Goal: Information Seeking & Learning: Learn about a topic

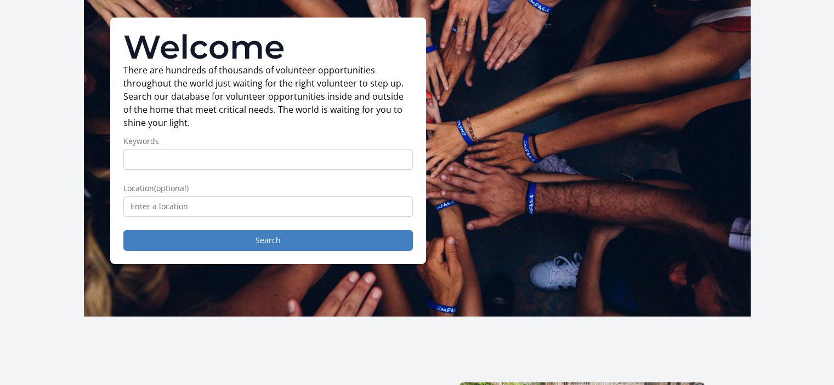
scroll to position [70, 0]
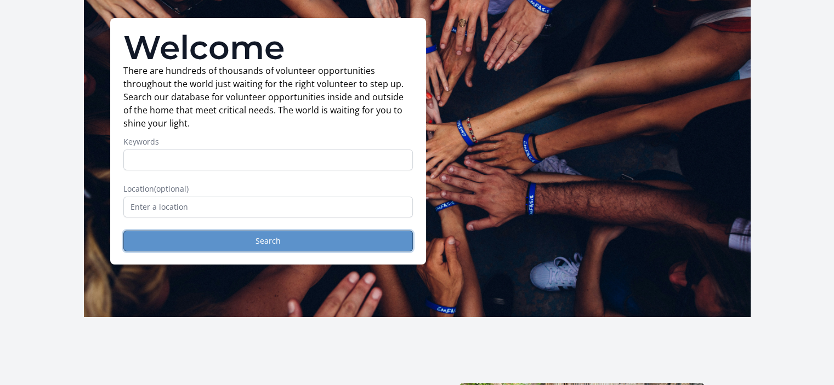
click at [214, 244] on button "Search" at bounding box center [267, 241] width 289 height 21
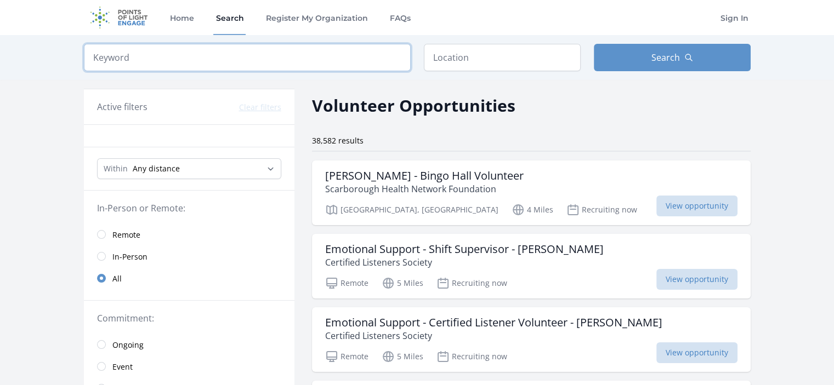
click at [272, 69] on input "search" at bounding box center [247, 57] width 327 height 27
click at [511, 254] on h3 "Emotional Support - Shift Supervisor - [PERSON_NAME]" at bounding box center [464, 249] width 279 height 13
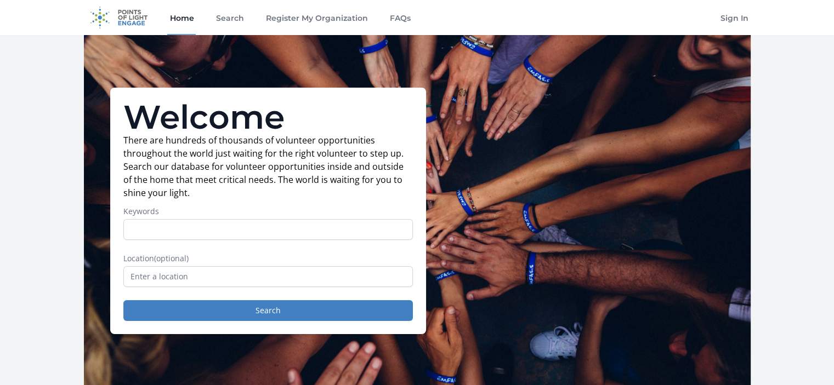
click at [270, 236] on input "Keywords" at bounding box center [267, 229] width 289 height 21
type input "student"
click at [123, 300] on button "Search" at bounding box center [267, 310] width 289 height 21
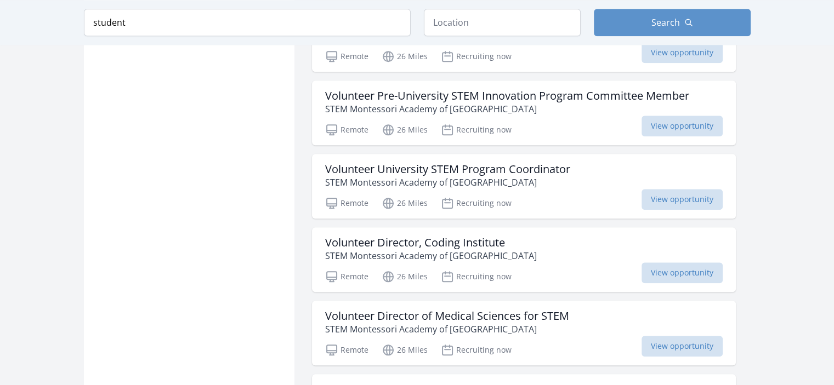
scroll to position [1412, 0]
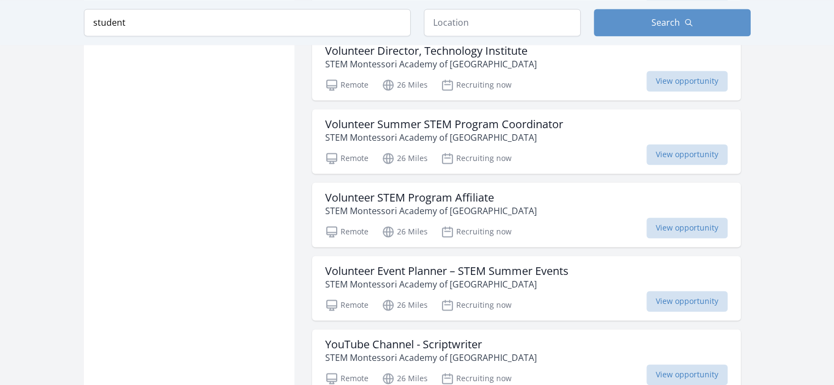
scroll to position [1595, 0]
click at [263, 30] on input "student" at bounding box center [247, 22] width 327 height 27
click at [263, 30] on input "a" at bounding box center [247, 22] width 327 height 27
type input "advice"
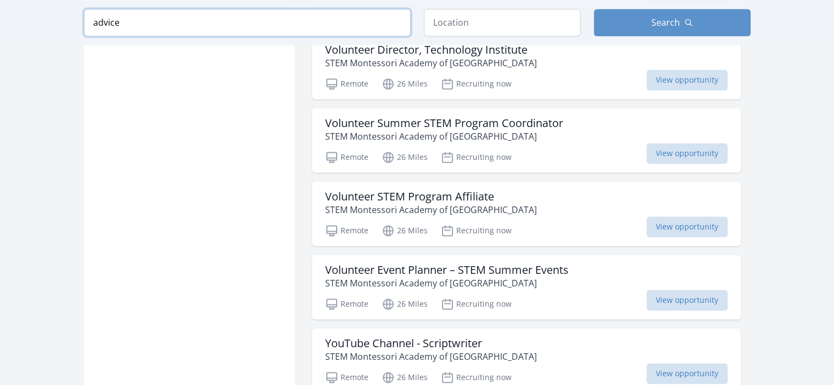
click button "submit" at bounding box center [0, 0] width 0 height 0
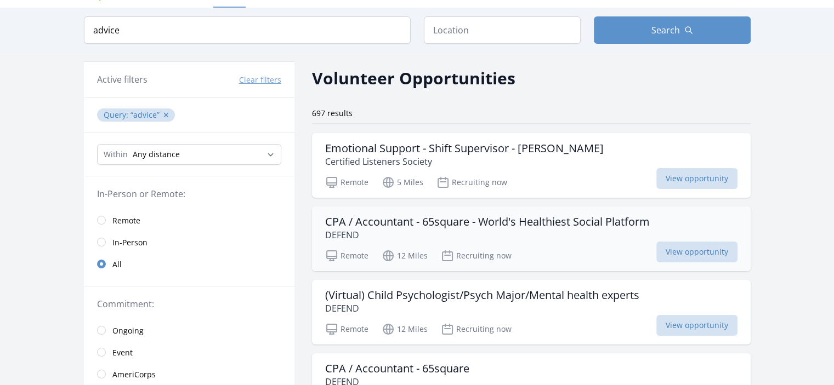
scroll to position [26, 0]
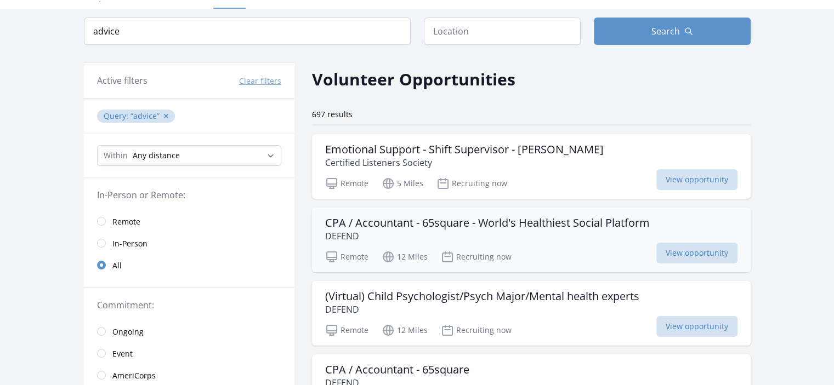
click at [584, 230] on p "DEFEND" at bounding box center [487, 236] width 325 height 13
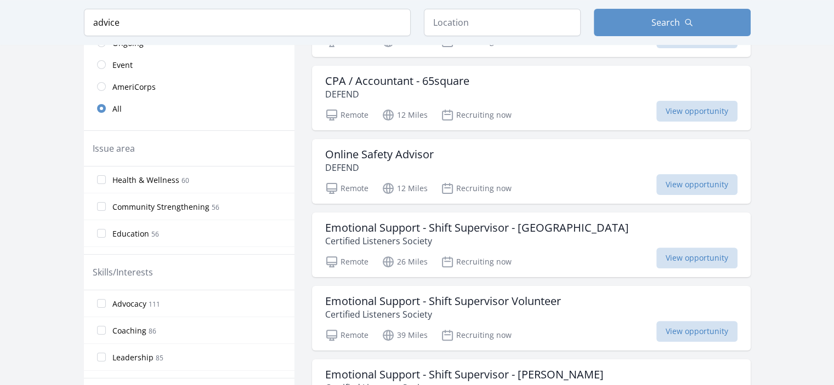
scroll to position [0, 0]
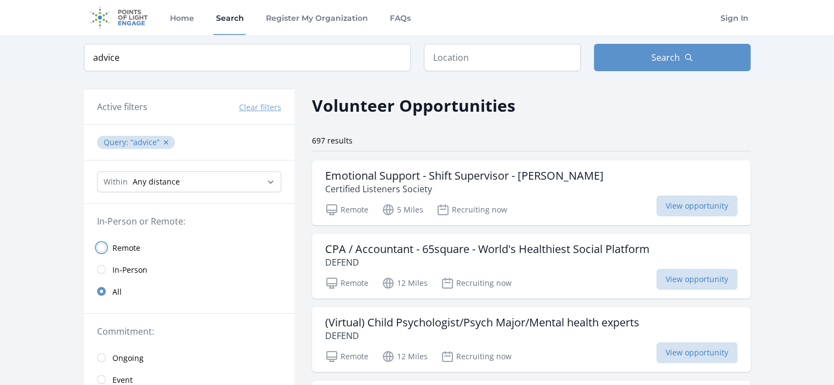
click at [102, 246] on input "radio" at bounding box center [101, 247] width 9 height 9
click at [195, 54] on input "advice" at bounding box center [247, 57] width 327 height 27
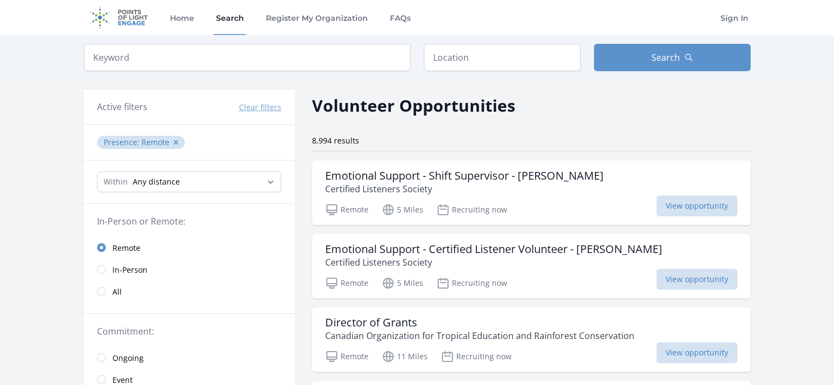
click at [548, 135] on div "8,994 results" at bounding box center [531, 140] width 439 height 11
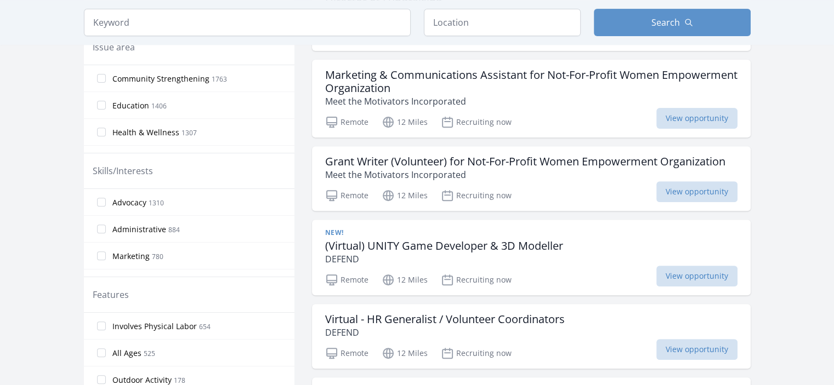
scroll to position [398, 0]
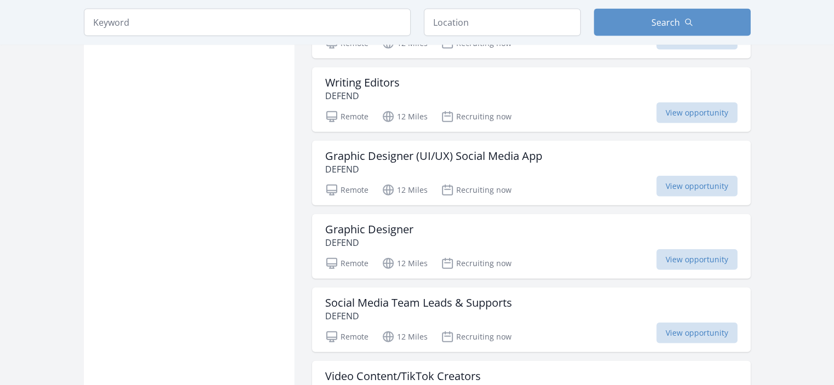
scroll to position [2542, 0]
click at [478, 92] on div "Writing Editors DEFEND" at bounding box center [531, 89] width 412 height 26
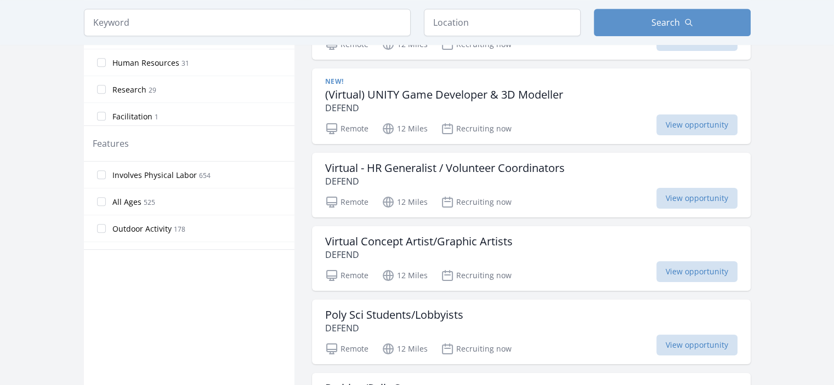
scroll to position [546, 0]
click at [110, 202] on label "All Ages 525" at bounding box center [189, 202] width 211 height 22
click at [106, 202] on input "All Ages 525" at bounding box center [101, 201] width 9 height 9
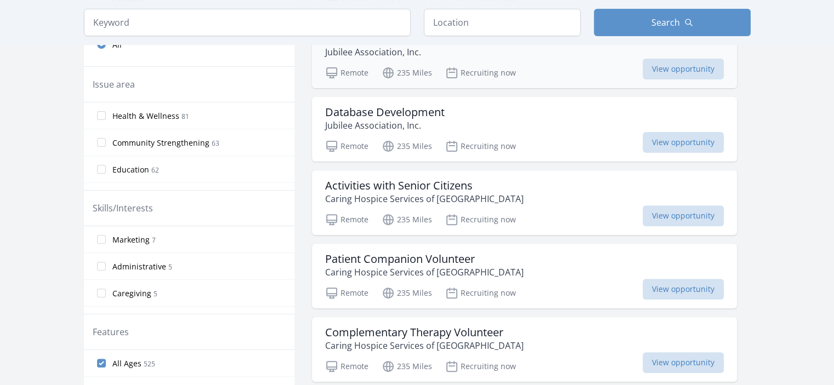
scroll to position [361, 0]
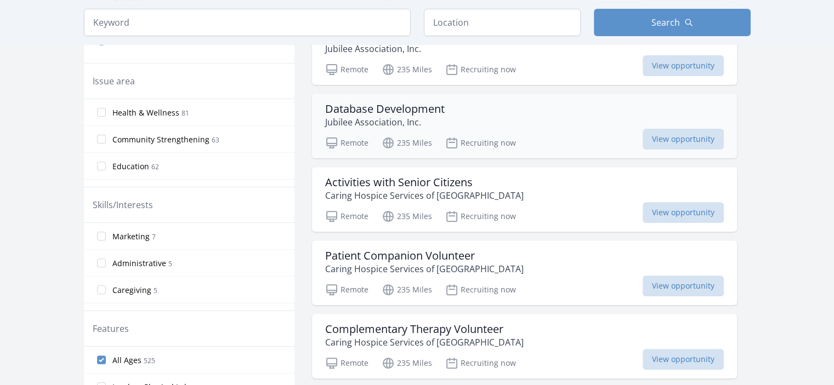
click at [435, 124] on p "Jubilee Association, Inc." at bounding box center [385, 122] width 120 height 13
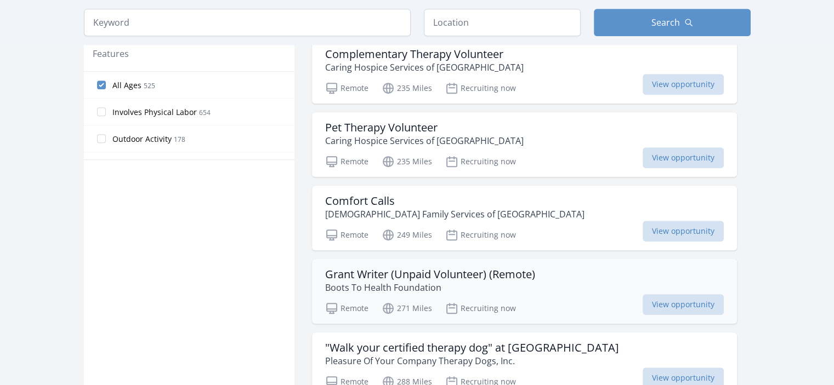
scroll to position [731, 0]
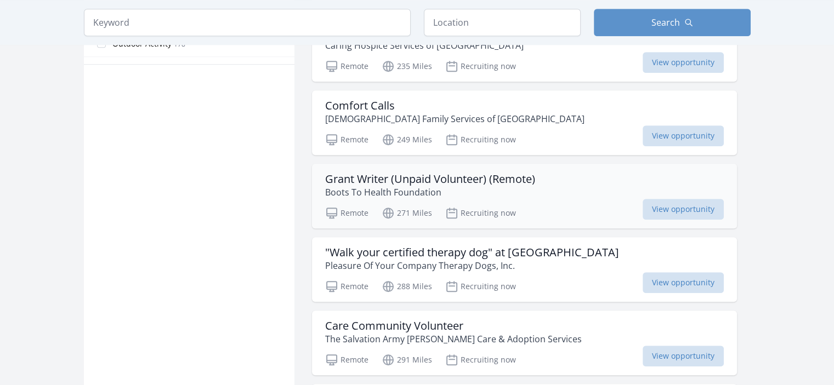
click at [500, 181] on h3 "Grant Writer (Unpaid Volunteer) (Remote)" at bounding box center [430, 179] width 210 height 13
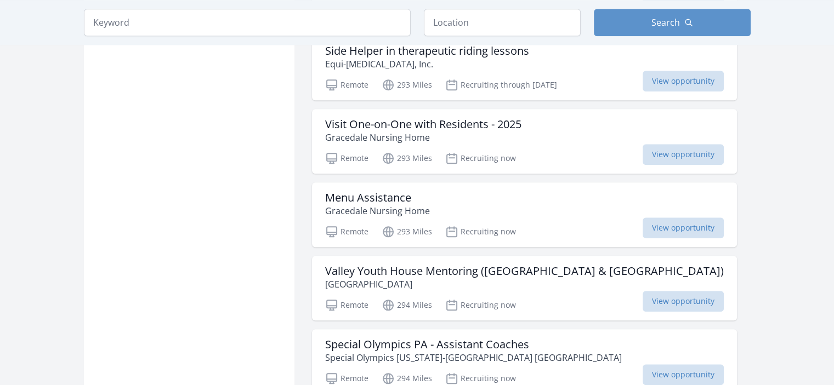
scroll to position [1081, 0]
click at [467, 221] on div "Remote 293 Miles Recruiting now View opportunity" at bounding box center [524, 229] width 399 height 16
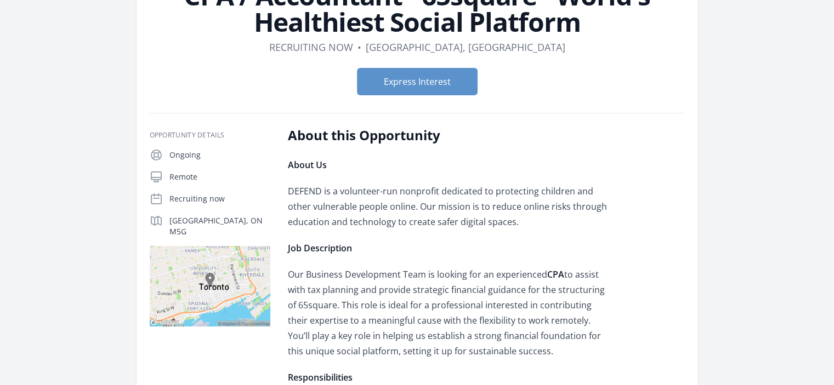
scroll to position [112, 0]
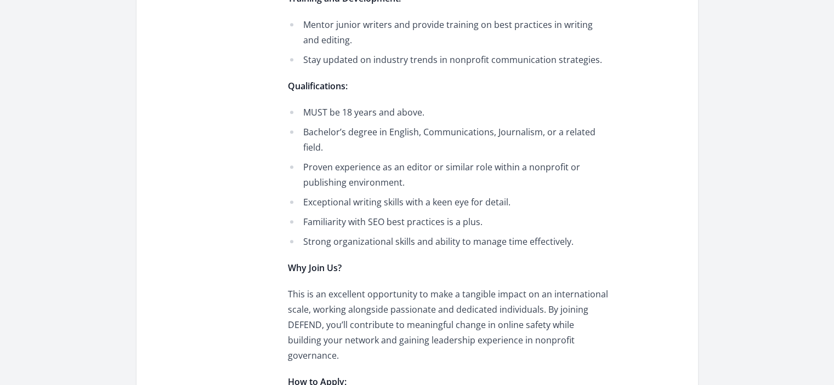
scroll to position [1055, 0]
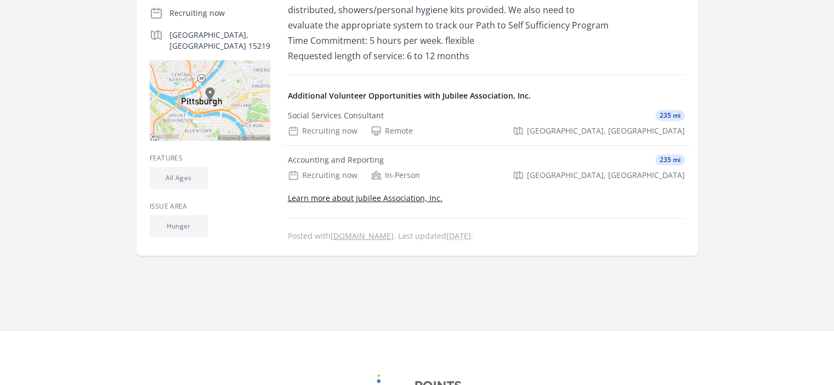
scroll to position [261, 0]
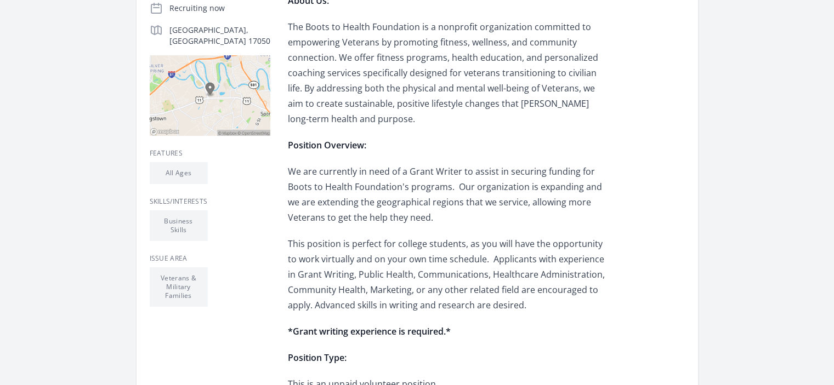
scroll to position [269, 0]
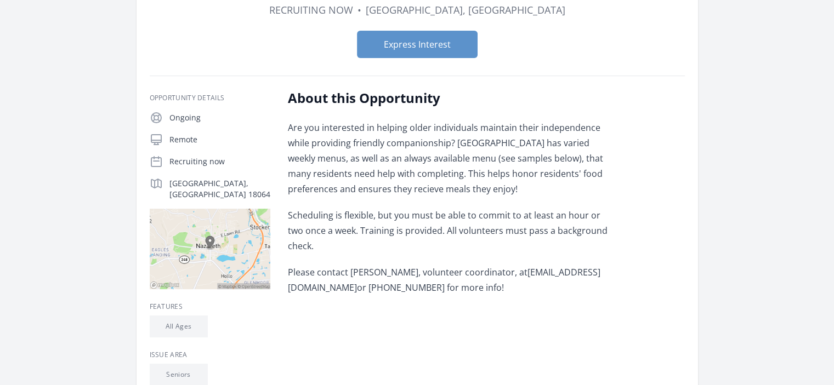
scroll to position [112, 0]
click at [410, 55] on button "Express Interest" at bounding box center [417, 43] width 121 height 27
